Goal: Communication & Community: Answer question/provide support

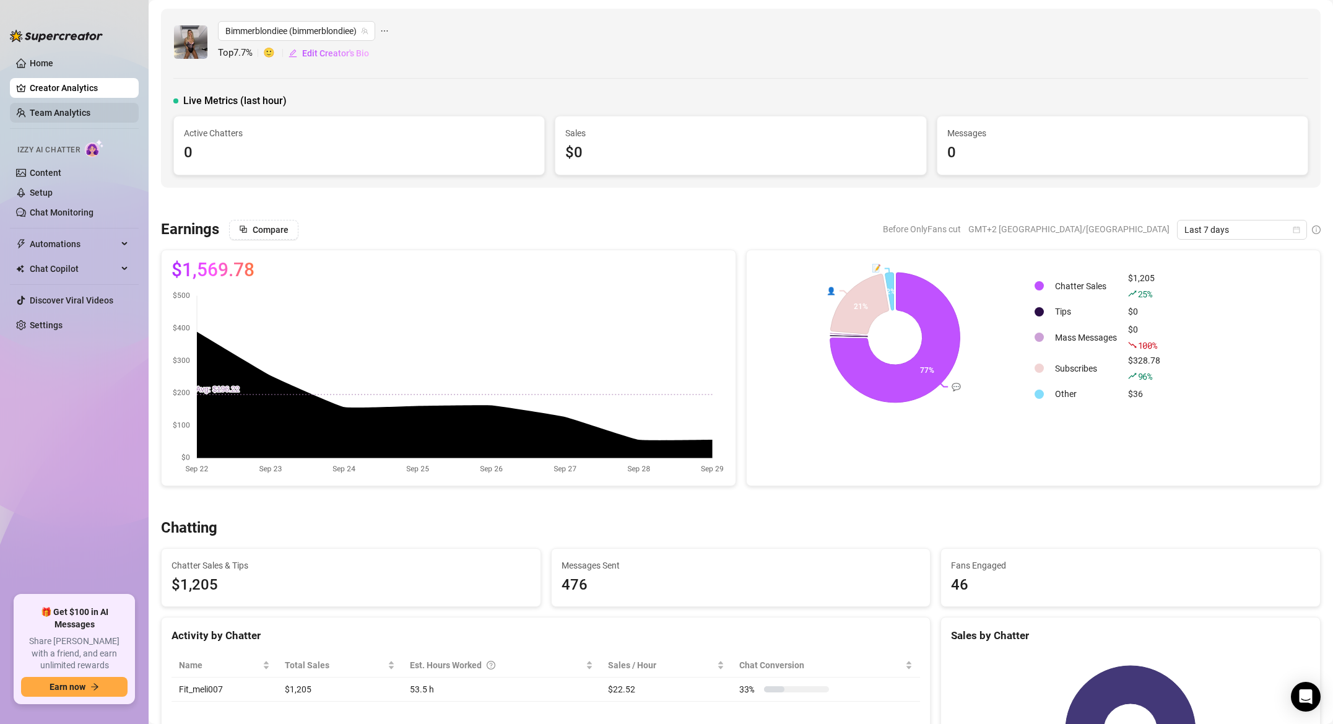
click at [74, 111] on link "Team Analytics" at bounding box center [60, 113] width 61 height 10
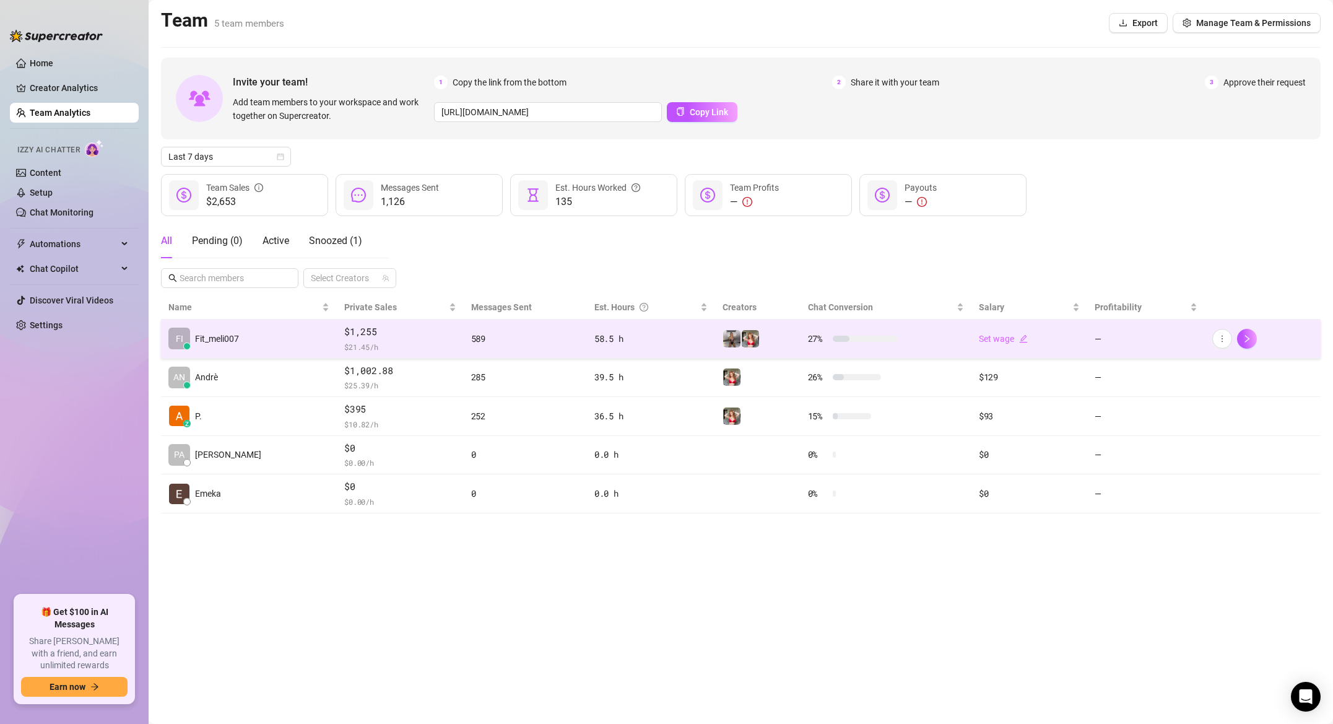
click at [357, 347] on span "$ 21.45 /h" at bounding box center [399, 346] width 111 height 12
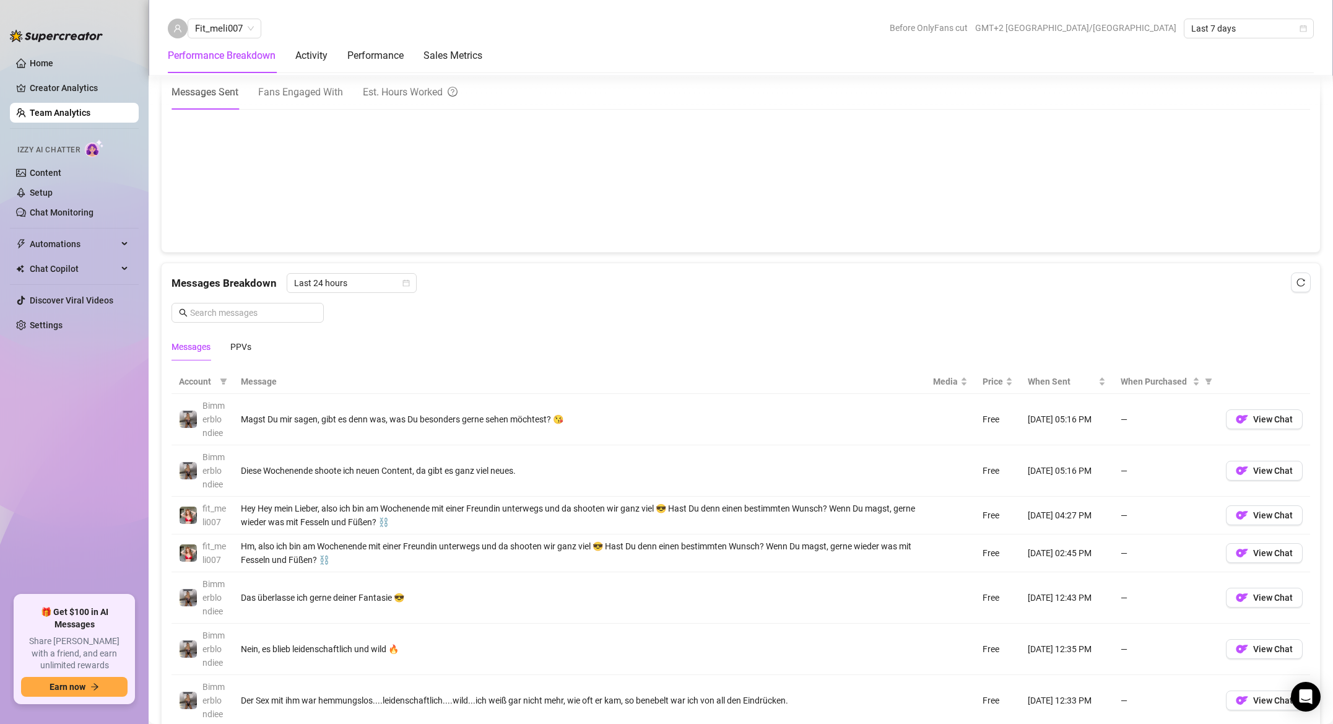
scroll to position [730, 0]
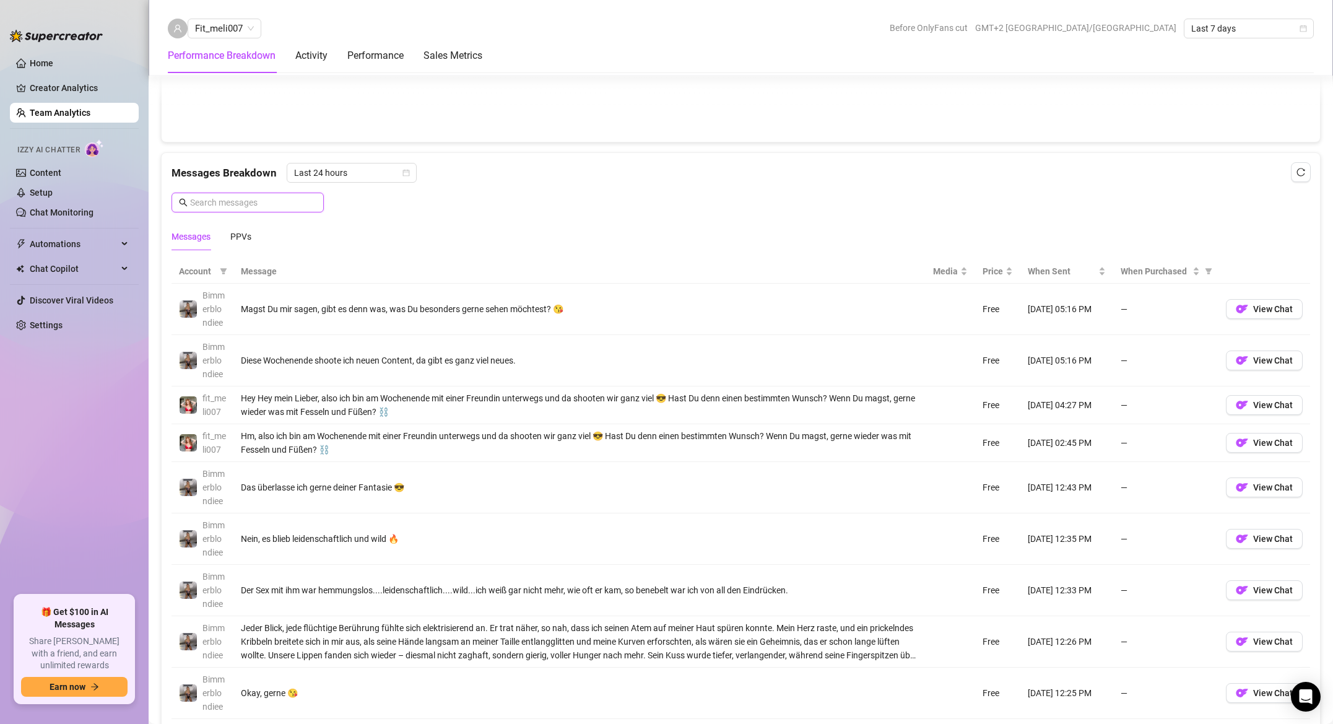
click at [247, 207] on input "text" at bounding box center [253, 203] width 126 height 14
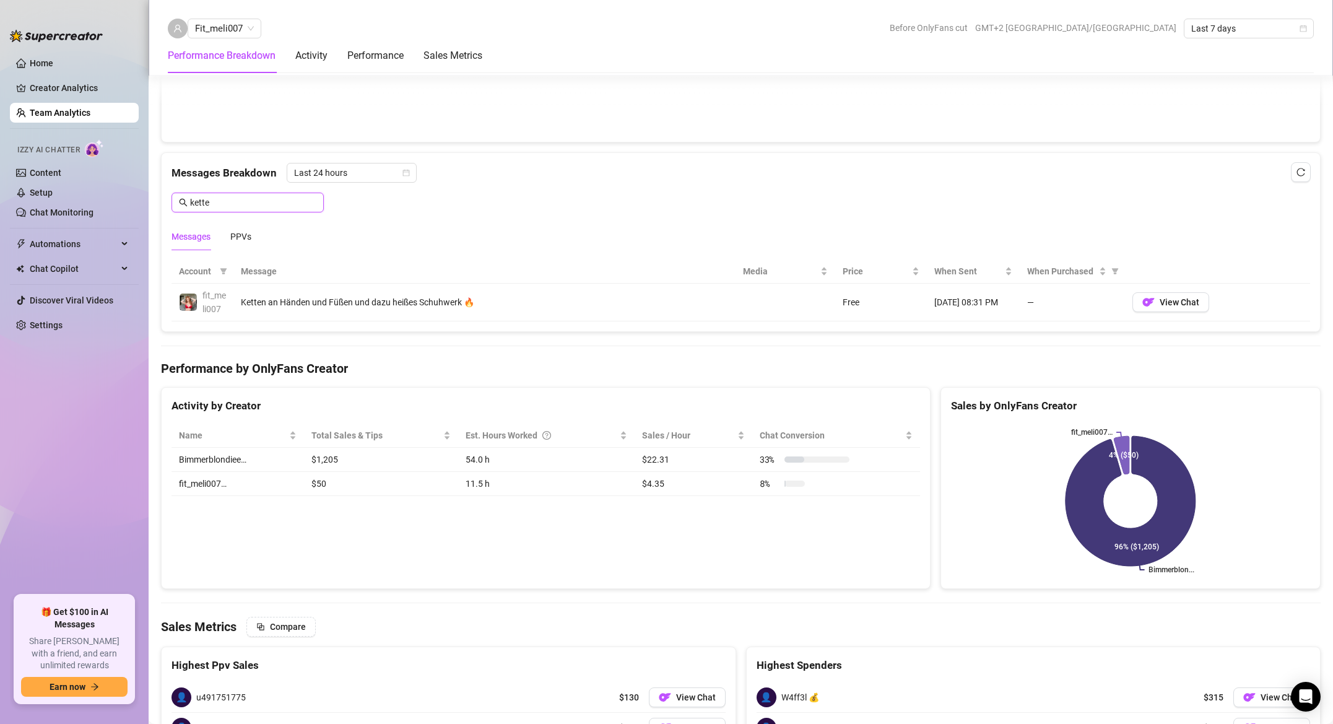
type input "ketten"
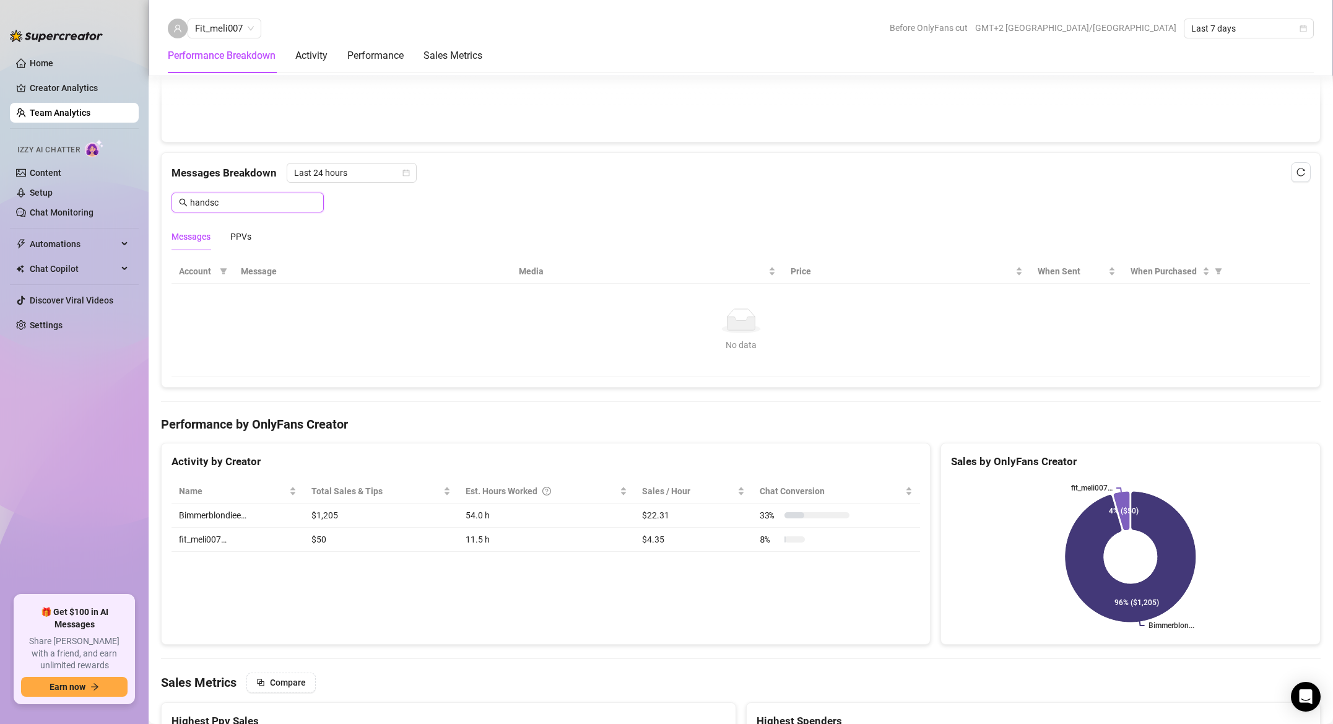
type input "handsch"
type input "teilak"
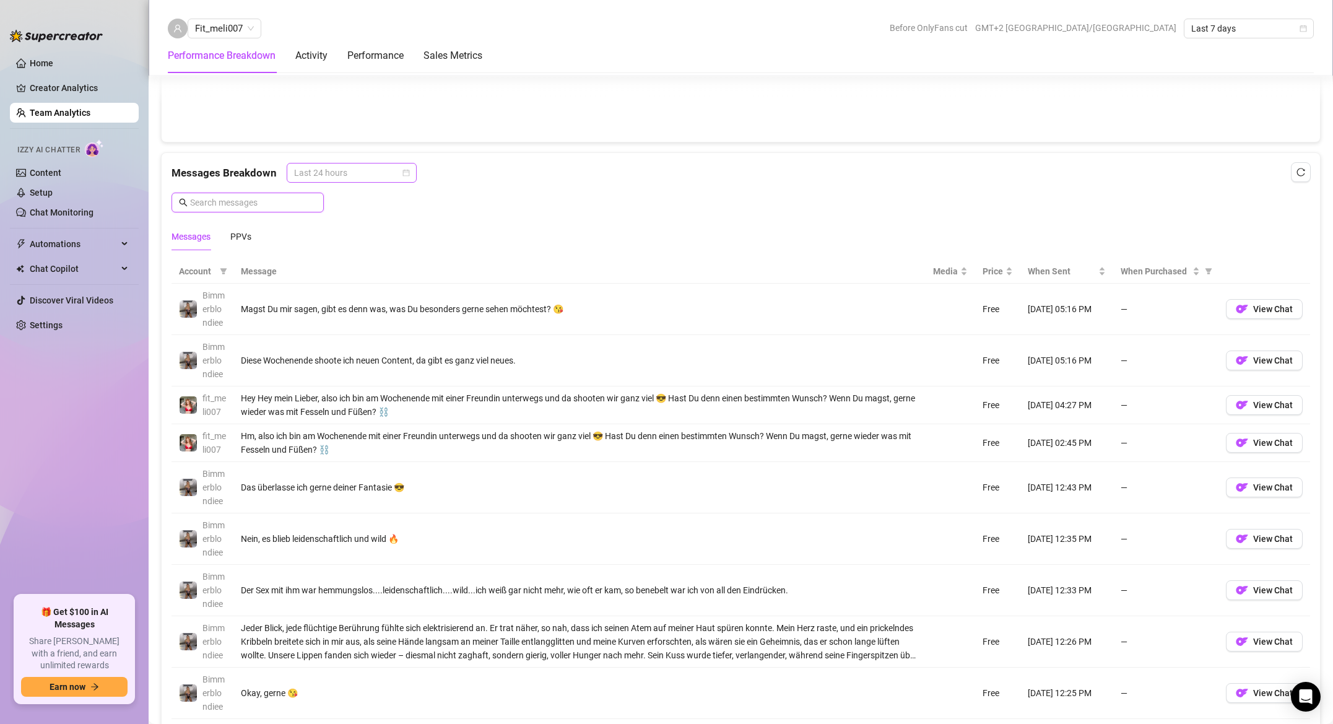
click at [392, 171] on span "Last 24 hours" at bounding box center [351, 172] width 115 height 19
click at [376, 219] on div "Last Week" at bounding box center [350, 217] width 110 height 14
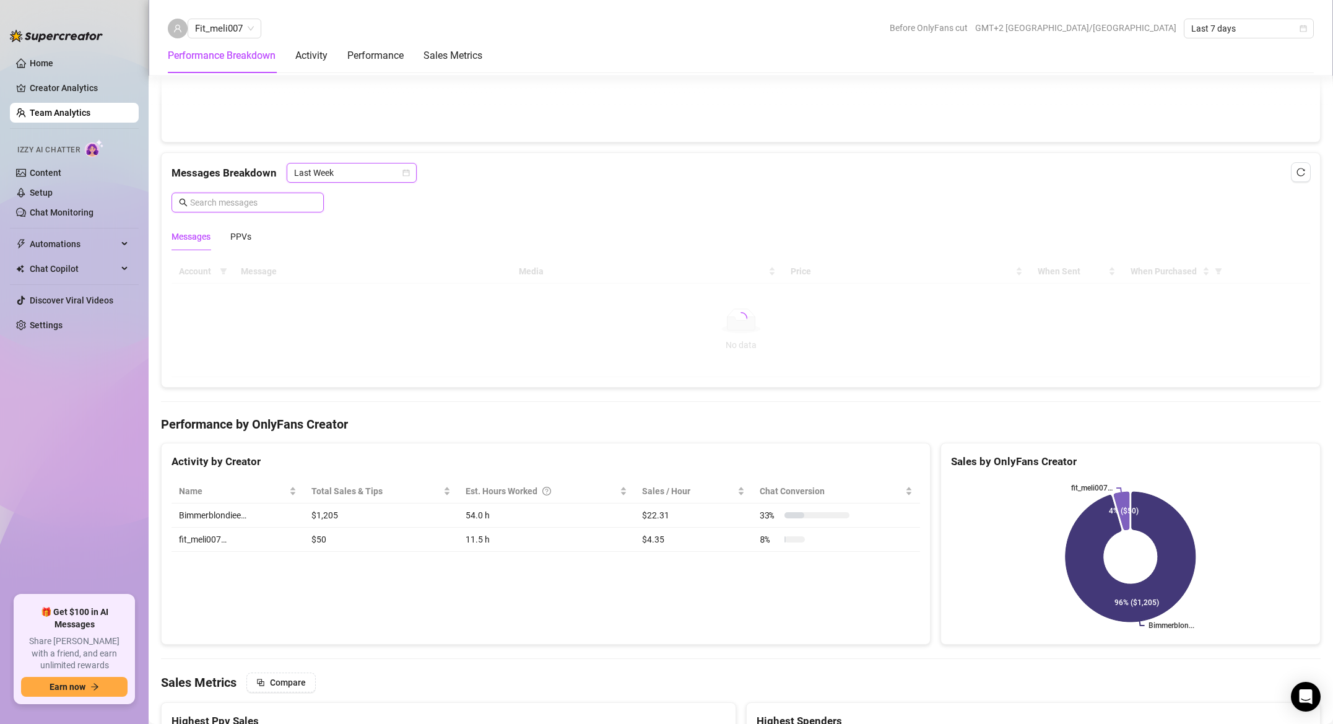
click at [266, 202] on input "text" at bounding box center [253, 203] width 126 height 14
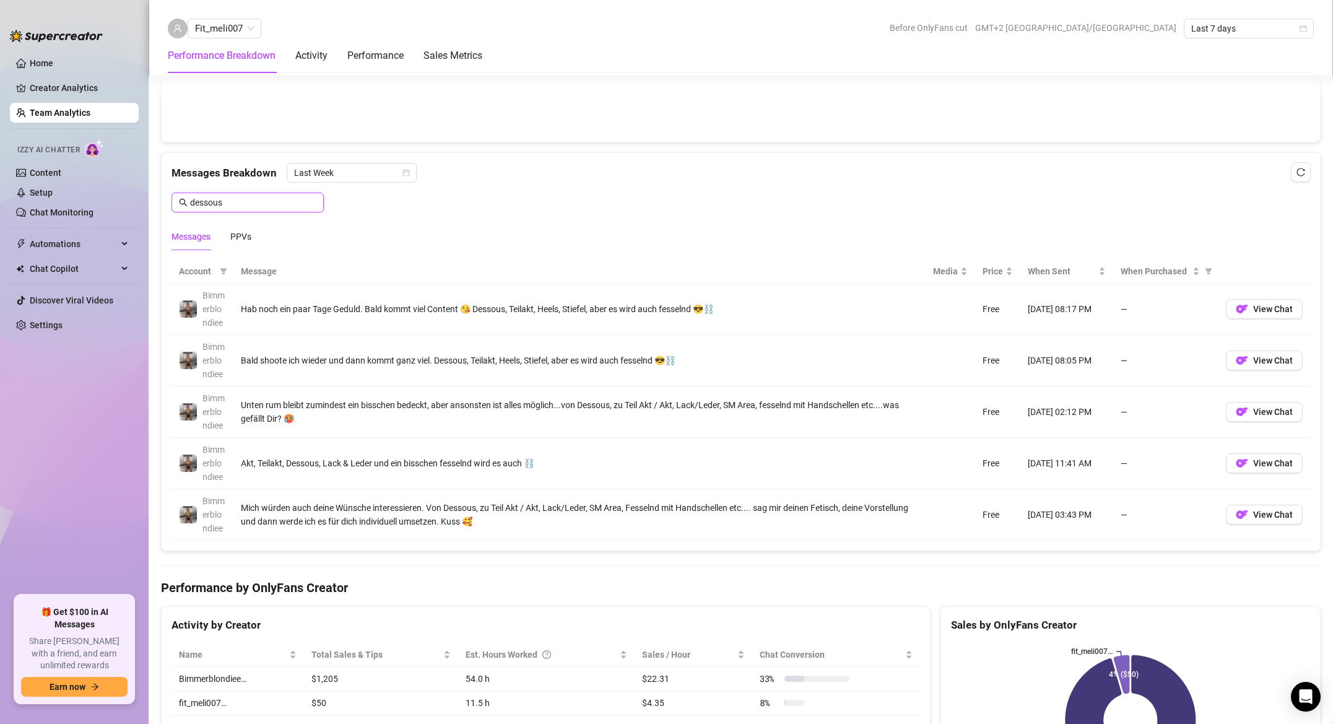
type input "dessous"
click at [653, 509] on div "Mich würden auch deine Wünsche interessieren. Von Dessous, zu Teil Akt / Akt, L…" at bounding box center [579, 514] width 677 height 27
click at [1276, 359] on span "View Chat" at bounding box center [1273, 360] width 40 height 10
